Goal: Transaction & Acquisition: Purchase product/service

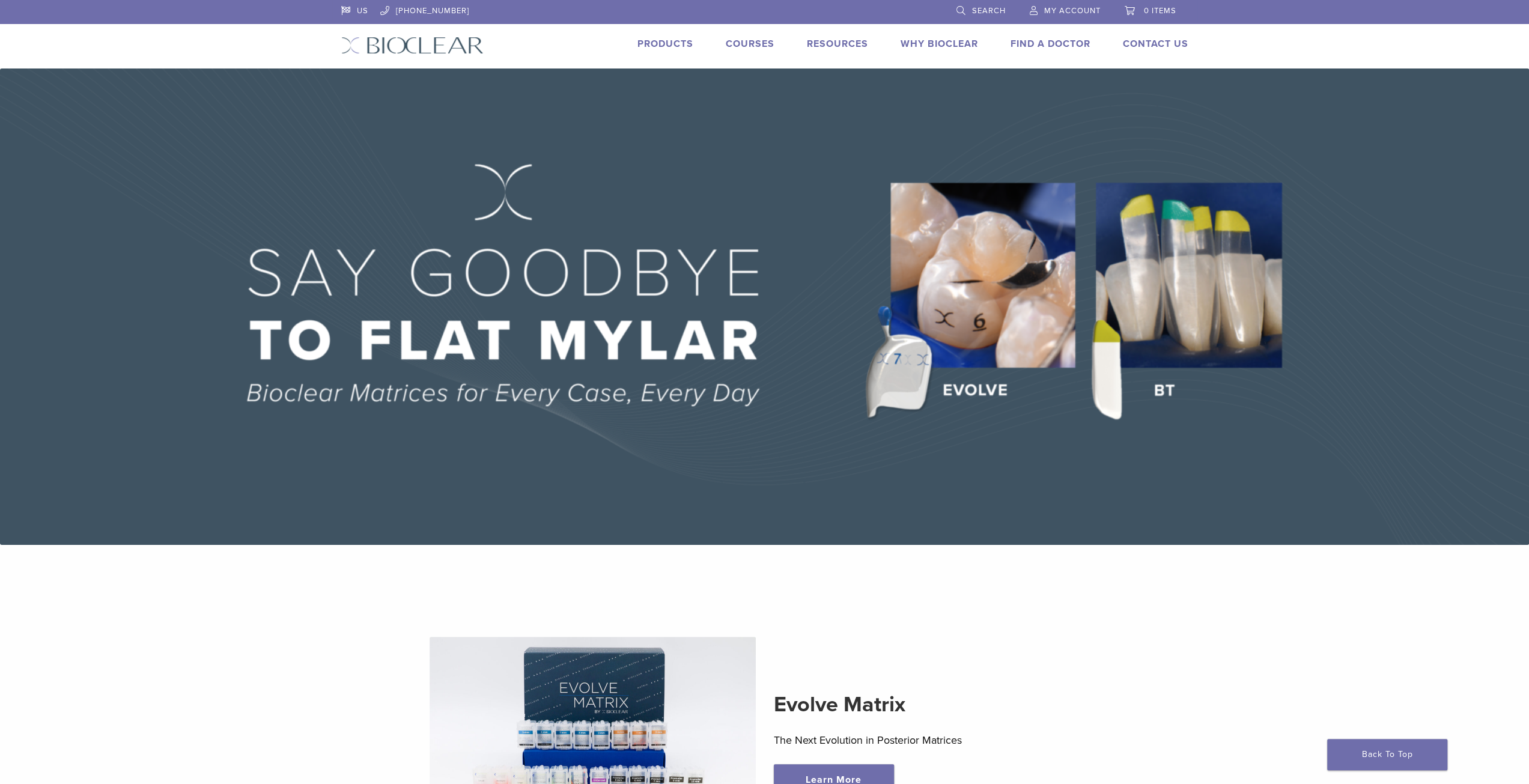
click at [678, 39] on link "Products" at bounding box center [666, 44] width 56 height 12
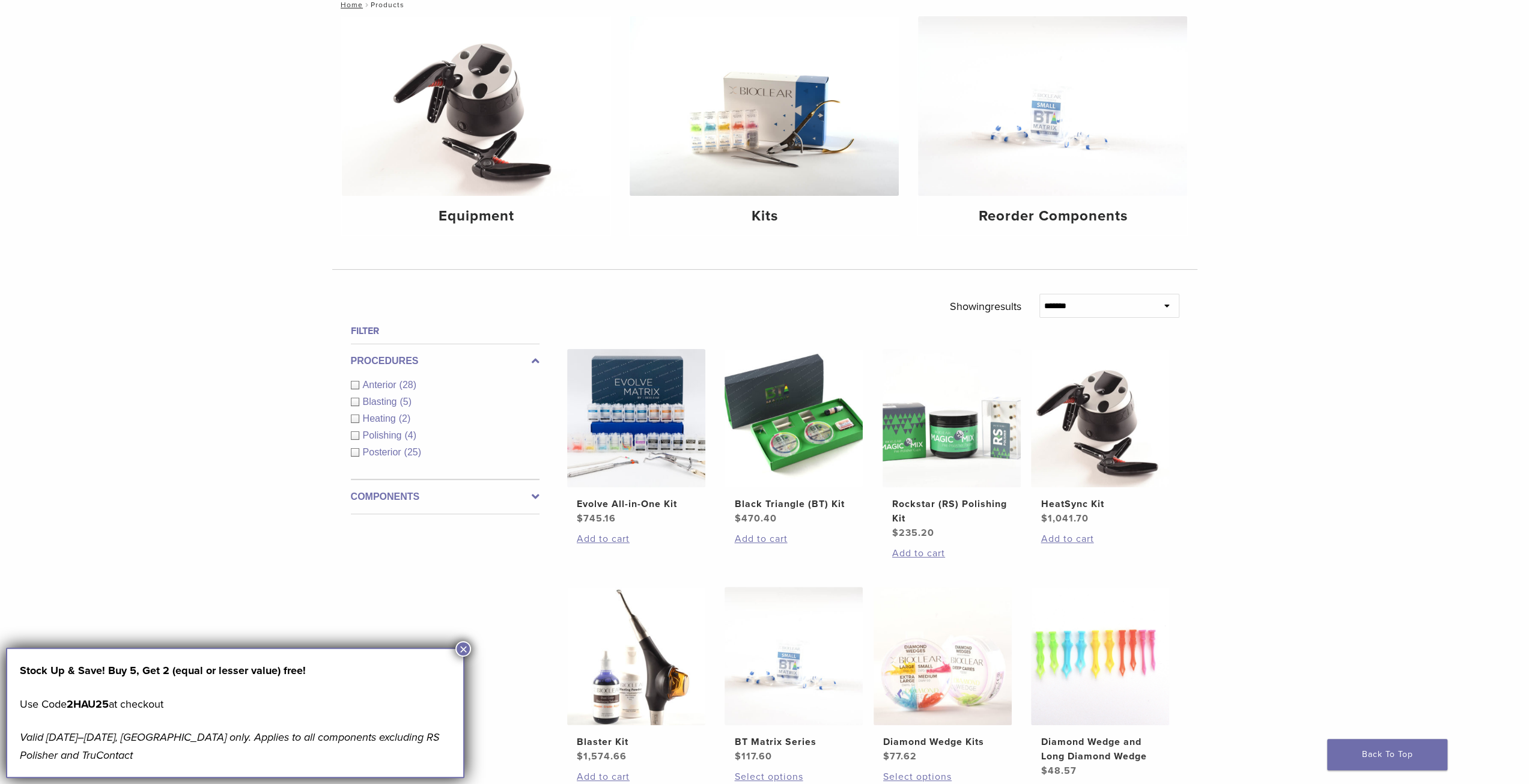
scroll to position [180, 0]
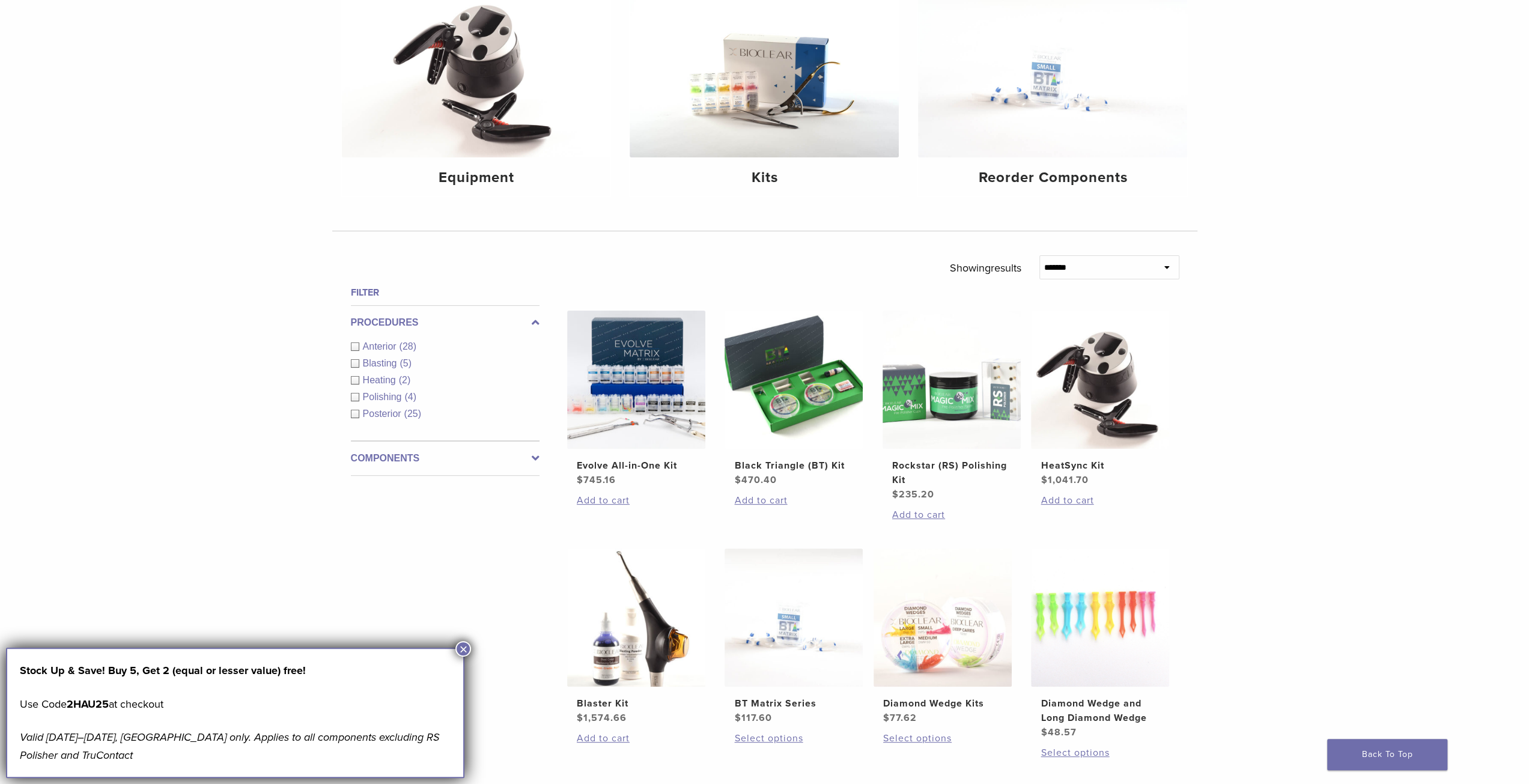
click at [463, 648] on button "×" at bounding box center [463, 648] width 16 height 16
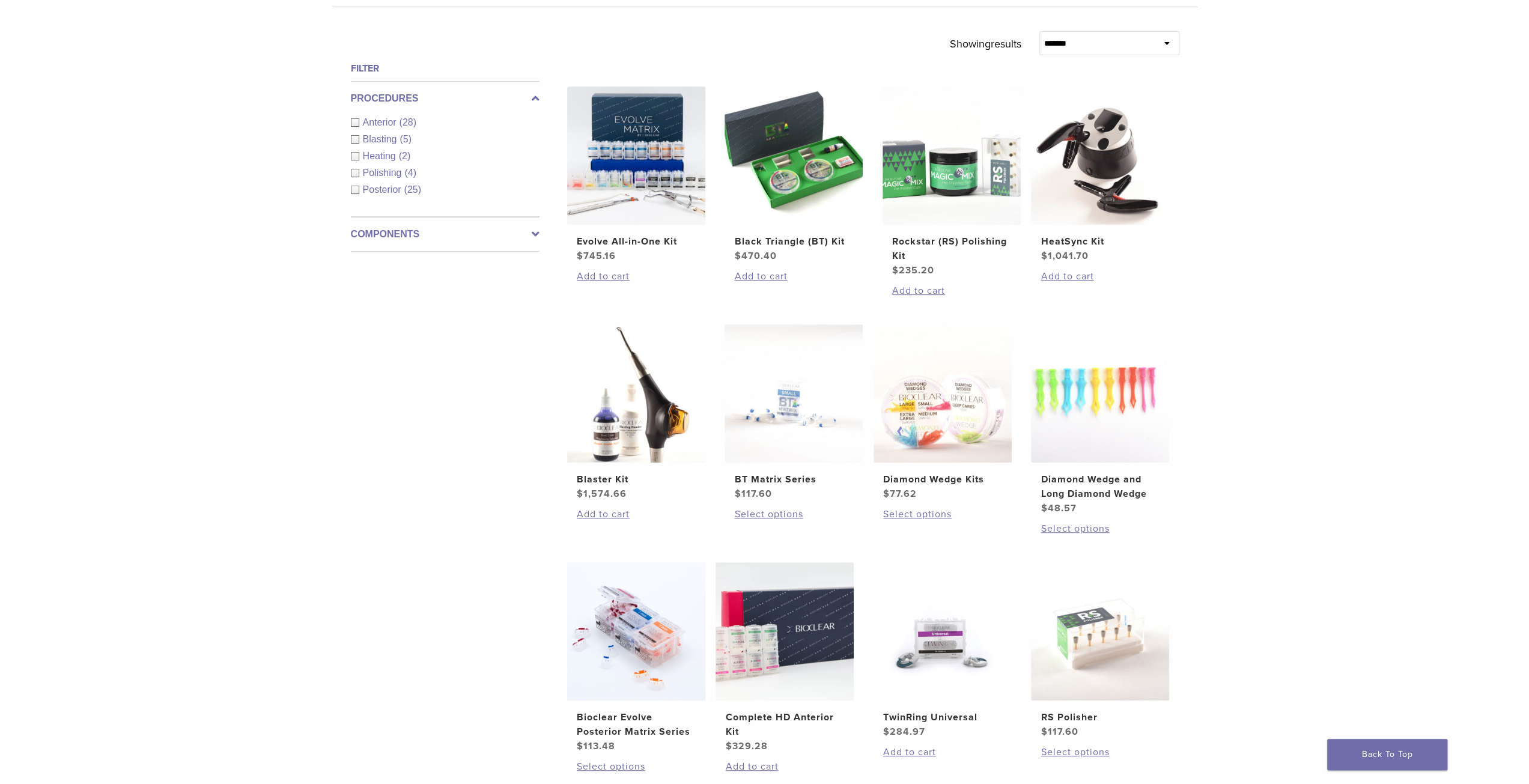
scroll to position [421, 0]
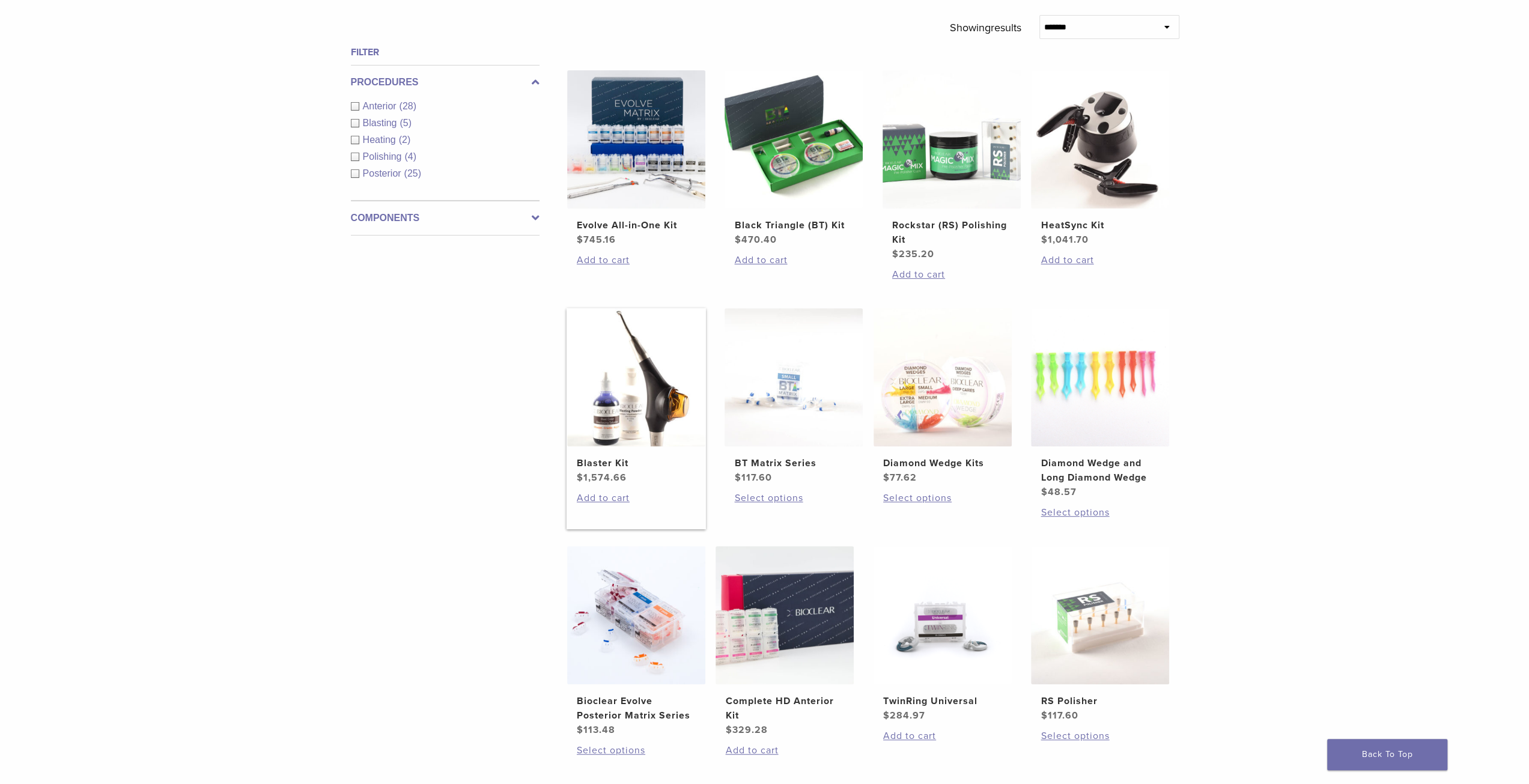
click at [659, 411] on img at bounding box center [636, 377] width 139 height 138
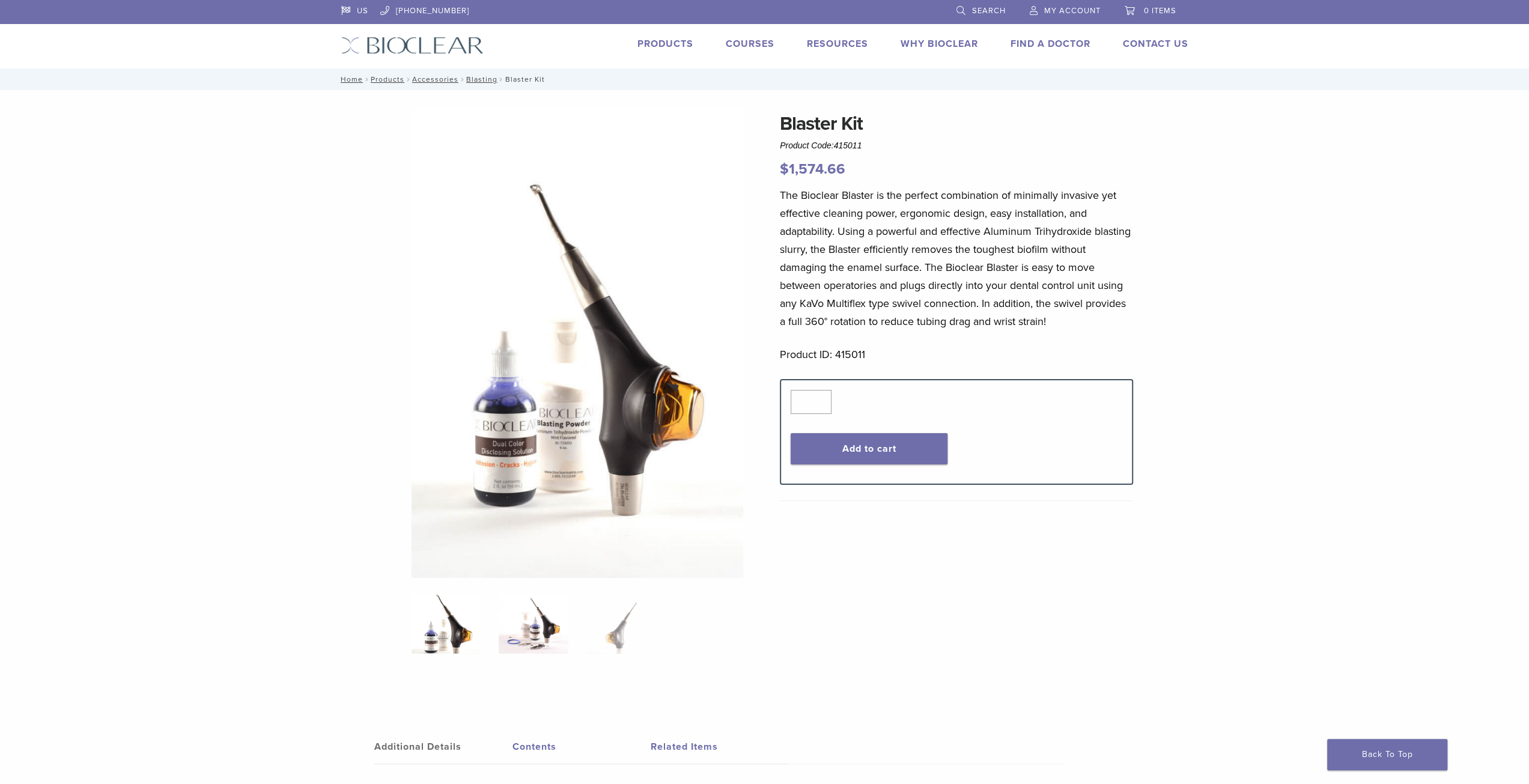
click at [524, 637] on img at bounding box center [533, 623] width 69 height 60
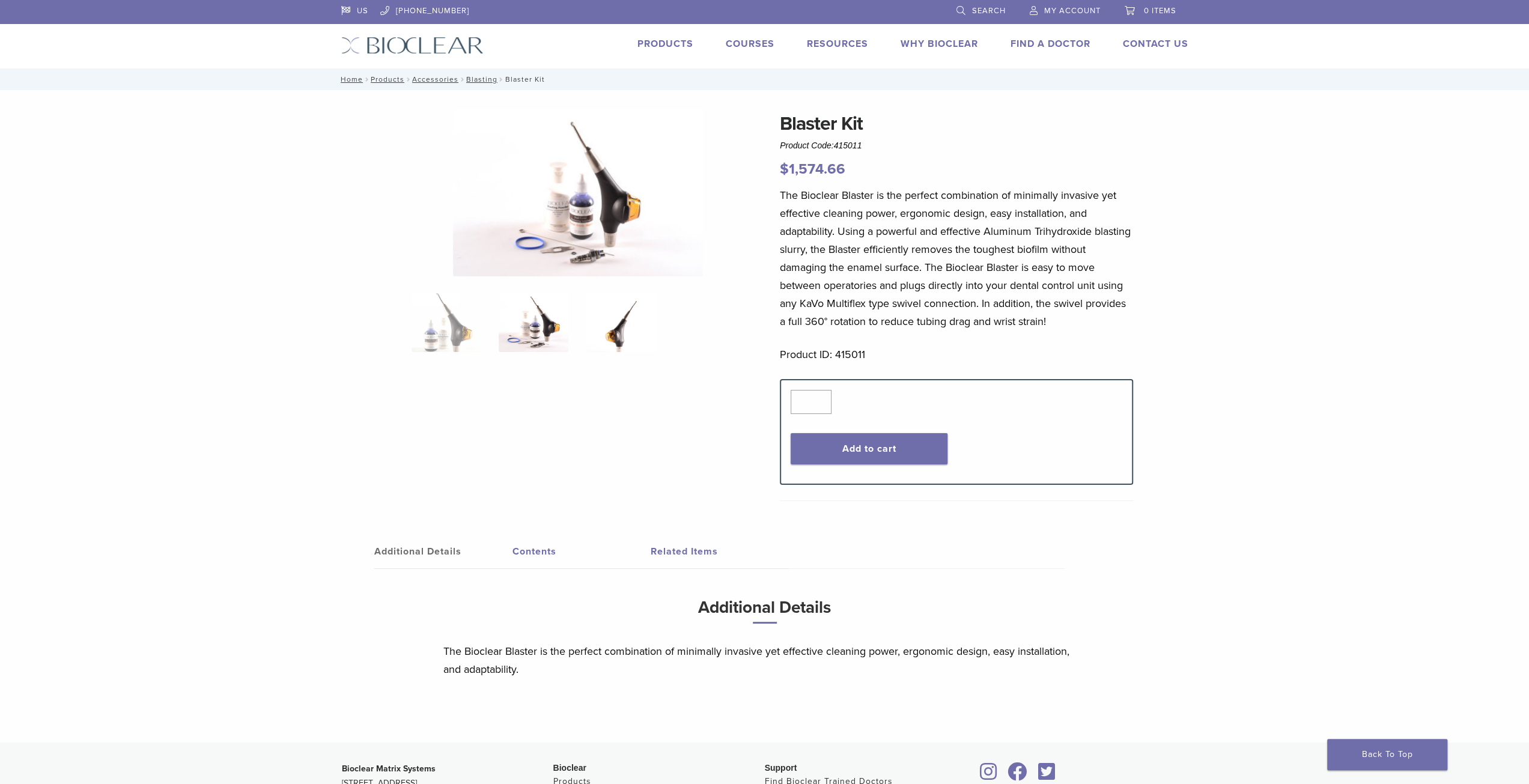
click at [620, 324] on img at bounding box center [621, 321] width 69 height 60
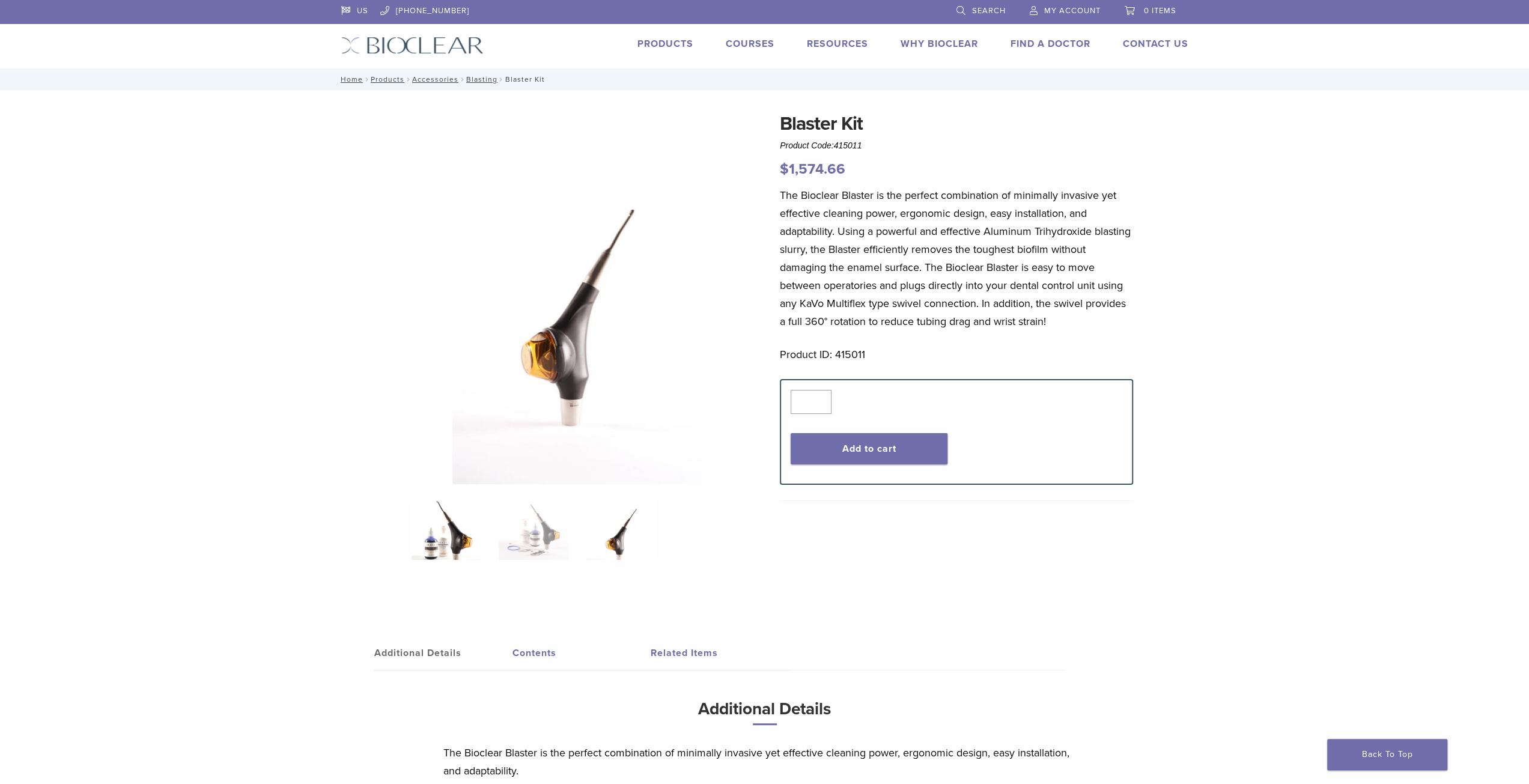
click at [448, 544] on img at bounding box center [446, 529] width 69 height 60
